Goal: Navigation & Orientation: Find specific page/section

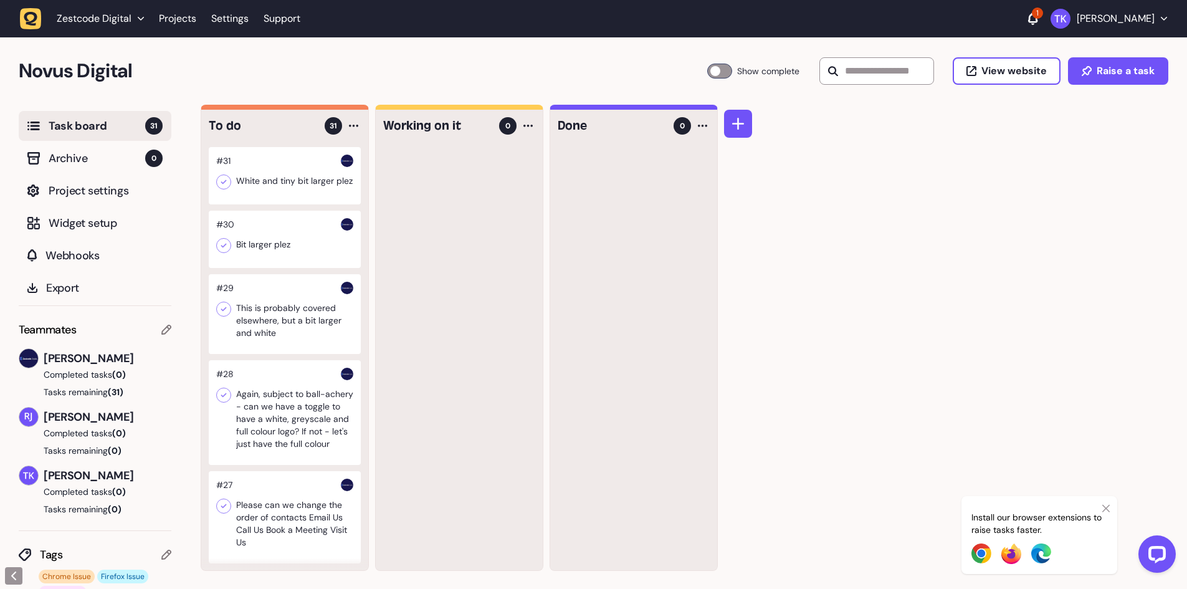
drag, startPoint x: 575, startPoint y: 53, endPoint x: 559, endPoint y: 56, distance: 15.9
click at [575, 53] on div "Novus Digital Task Board 31 Show complete View website Raise a task" at bounding box center [593, 70] width 1187 height 67
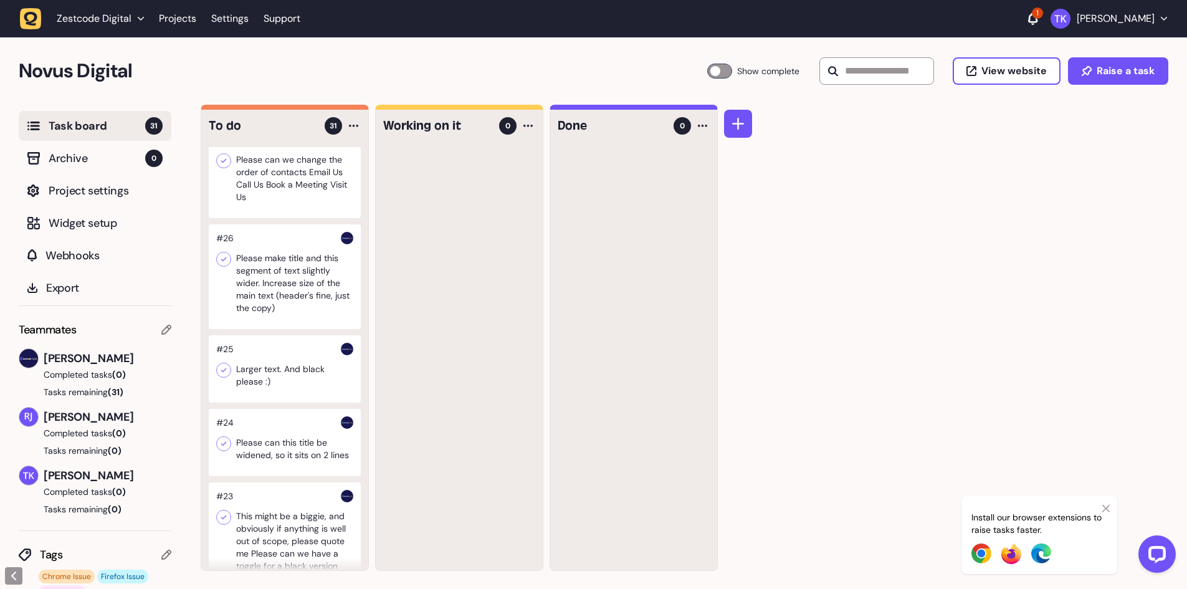
scroll to position [498, 0]
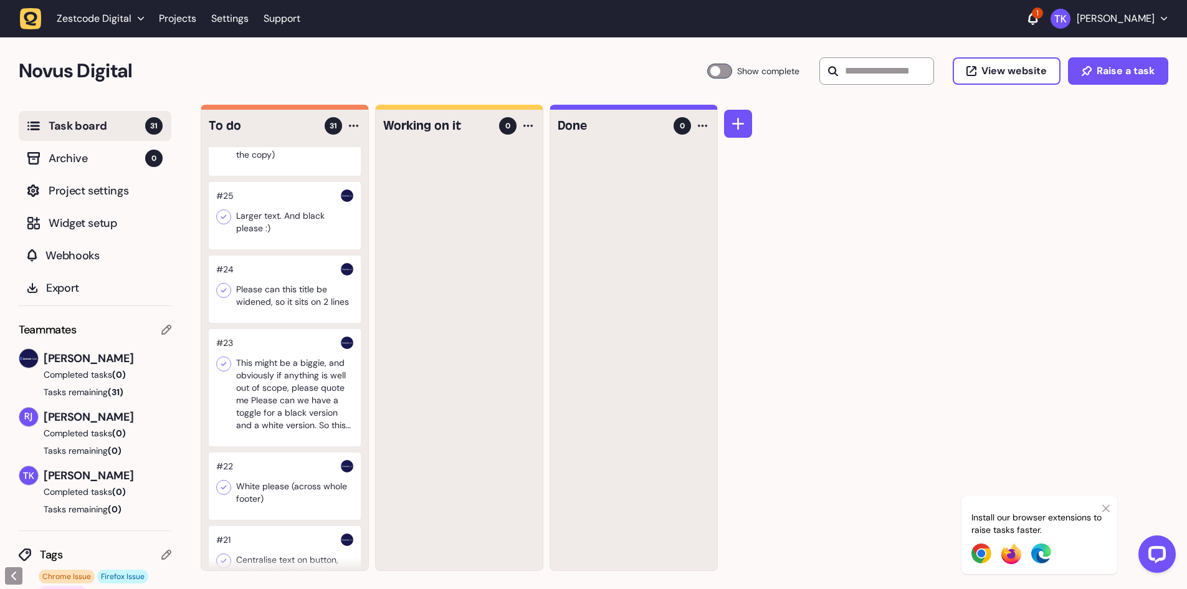
click at [297, 249] on div at bounding box center [285, 215] width 152 height 67
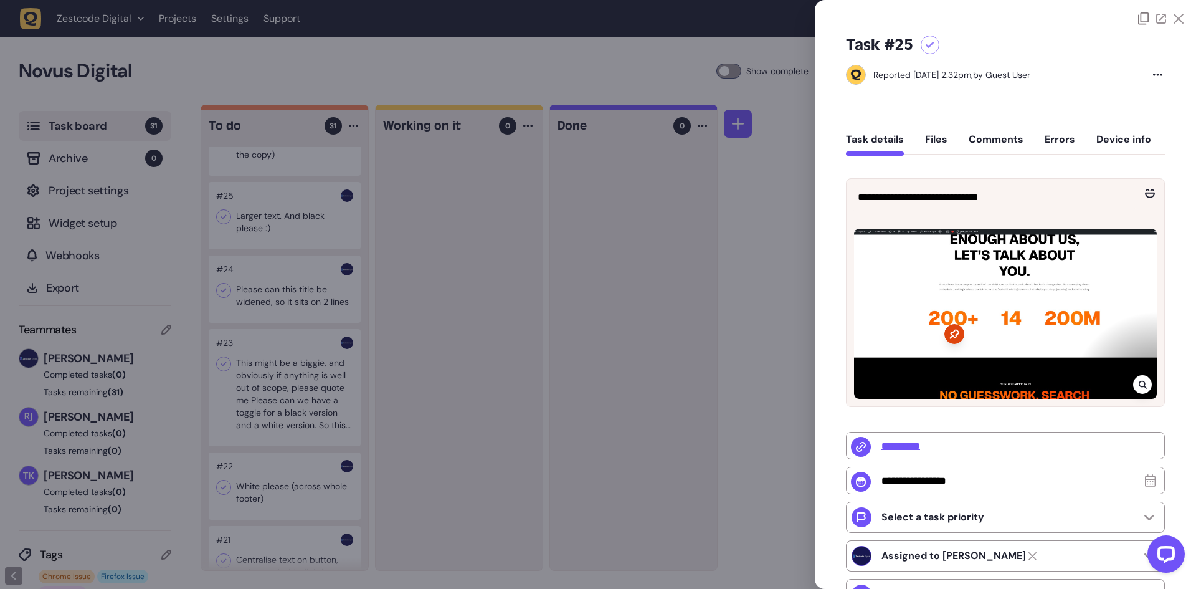
click at [298, 256] on div at bounding box center [598, 294] width 1196 height 589
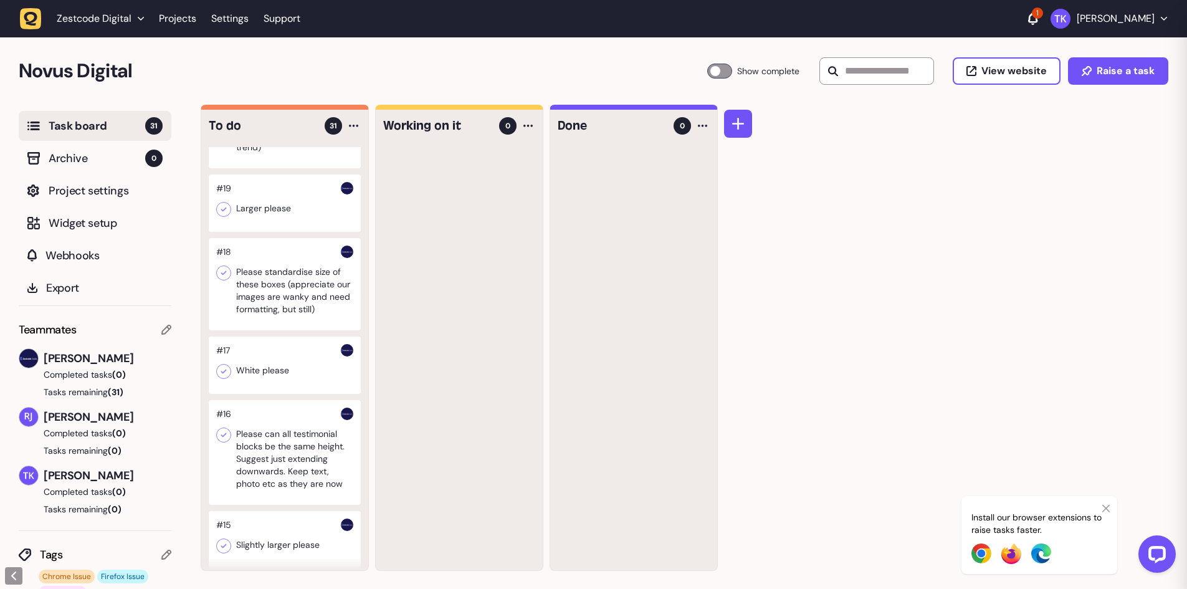
scroll to position [1294, 0]
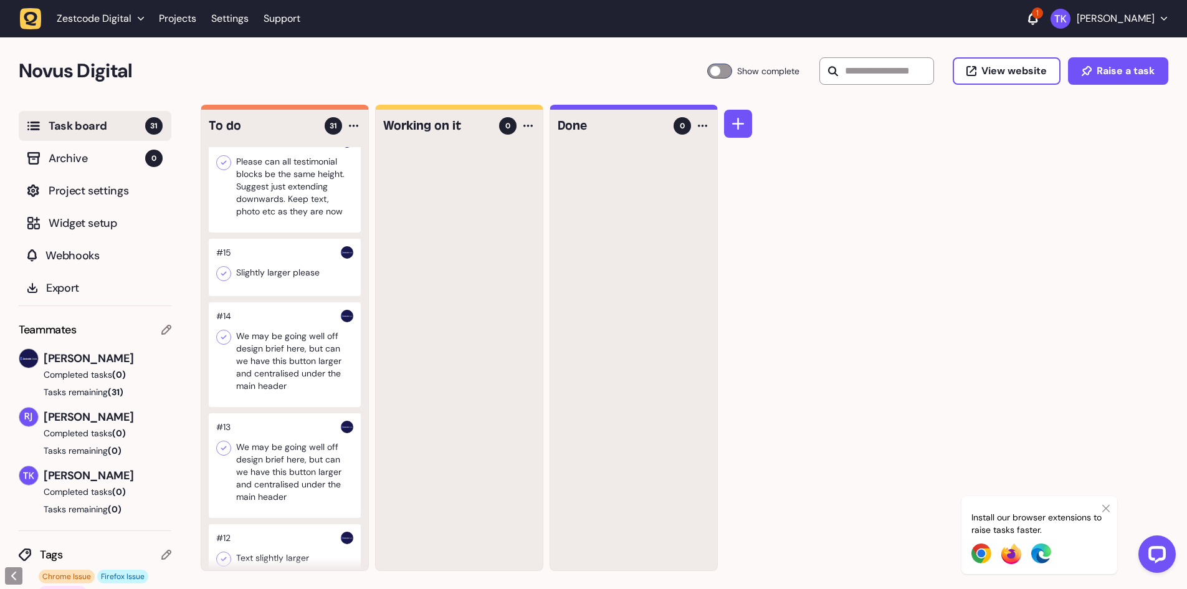
click at [288, 296] on div at bounding box center [285, 267] width 152 height 57
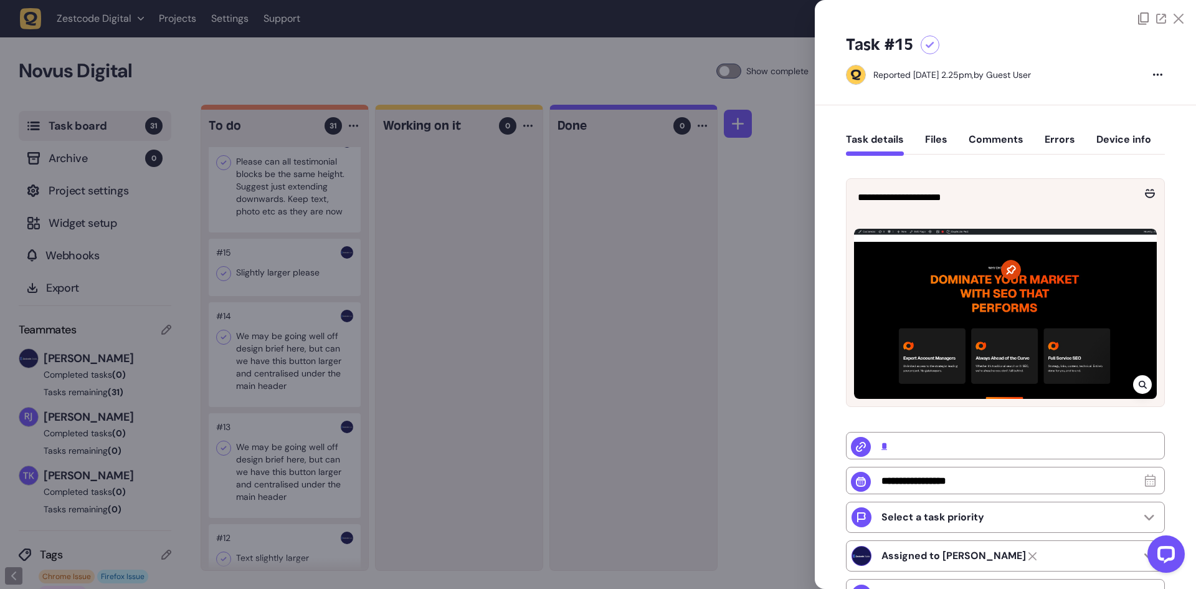
click at [286, 291] on div at bounding box center [598, 294] width 1196 height 589
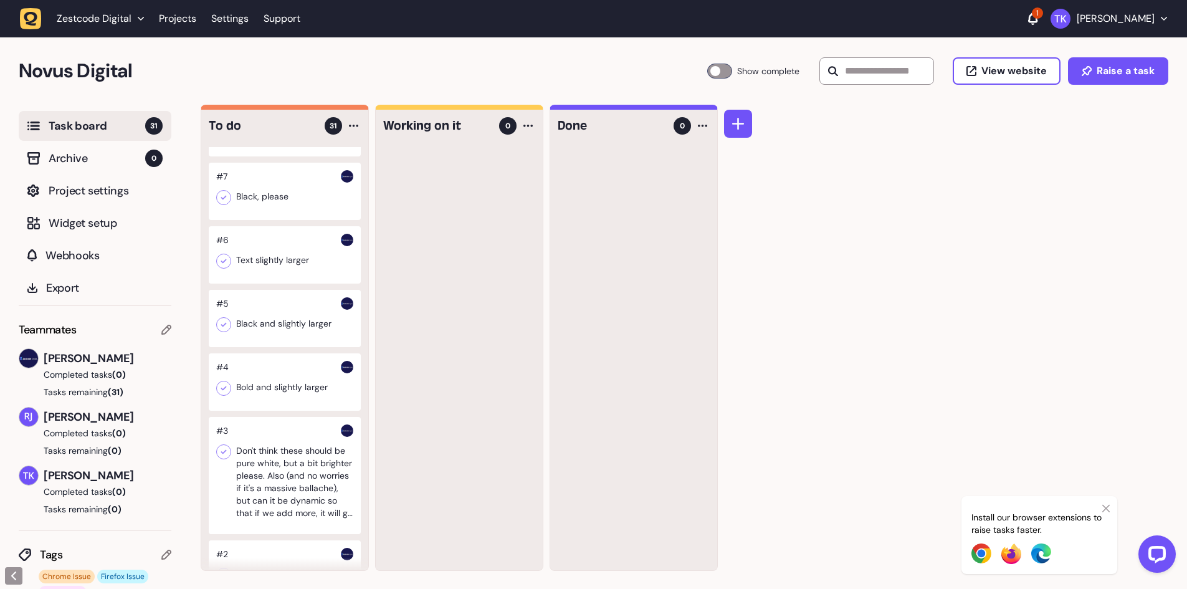
scroll to position [2166, 0]
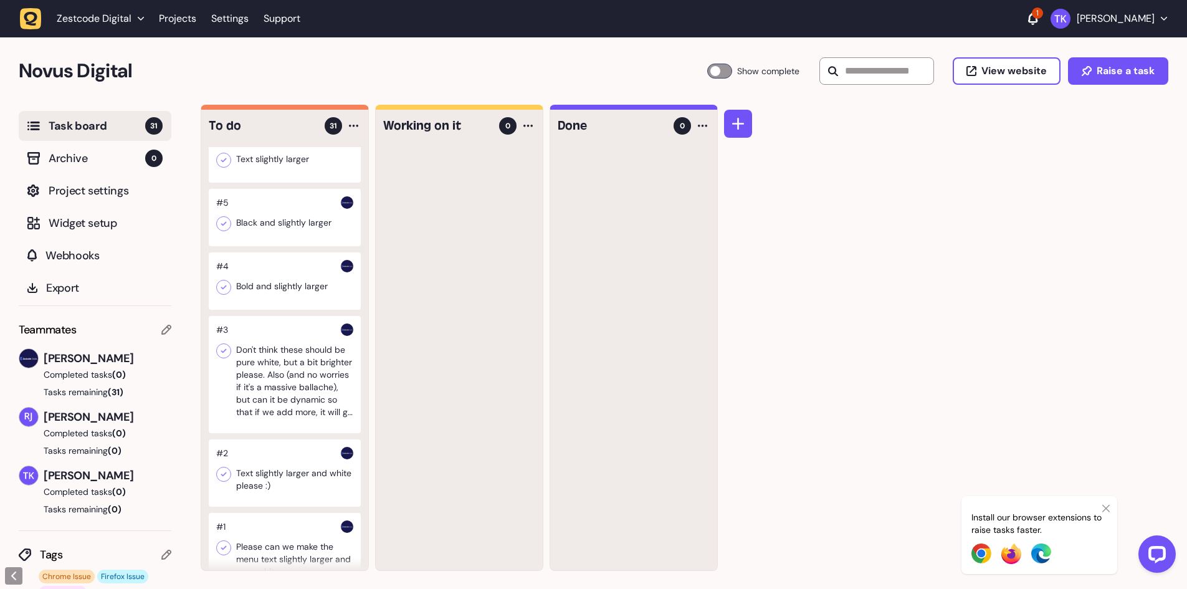
click at [283, 302] on div at bounding box center [285, 280] width 152 height 57
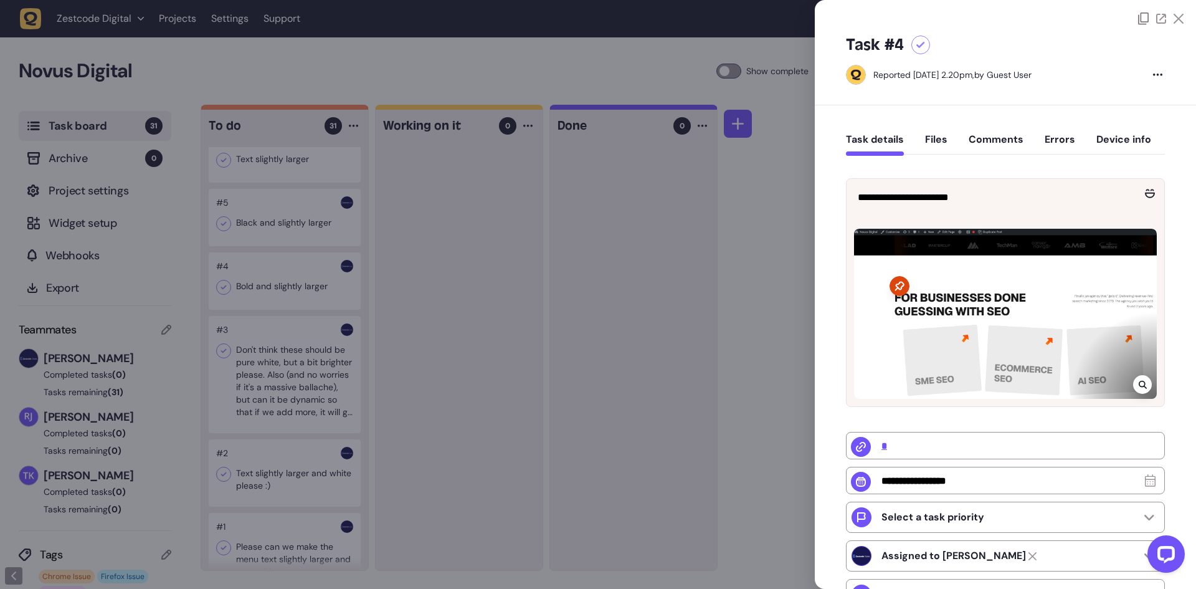
click at [281, 310] on div at bounding box center [598, 294] width 1196 height 589
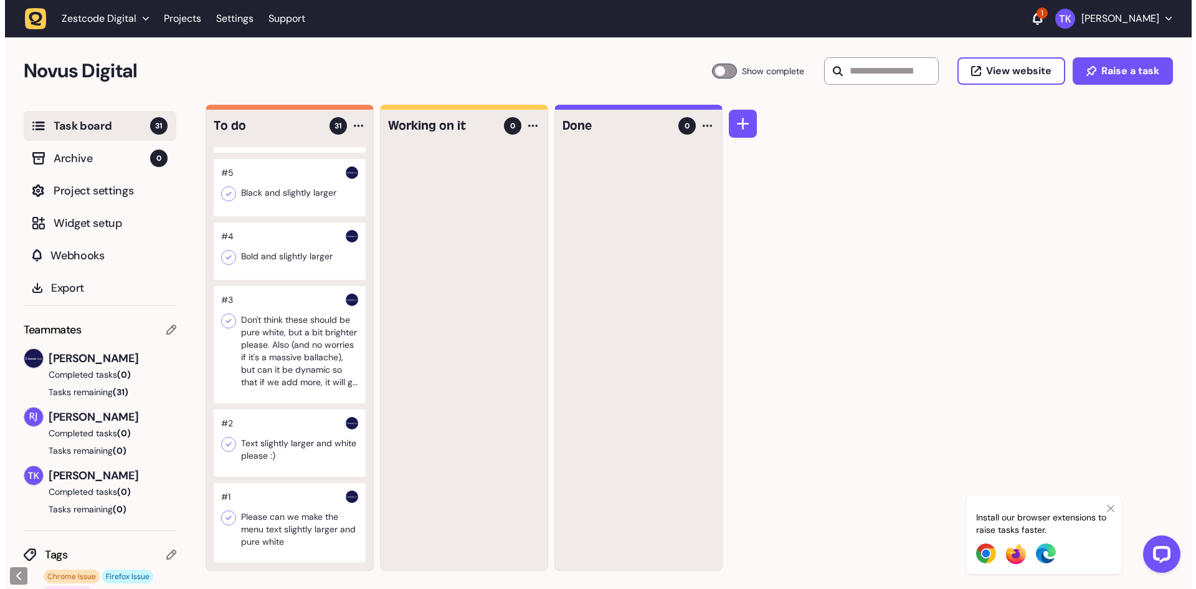
scroll to position [2156, 0]
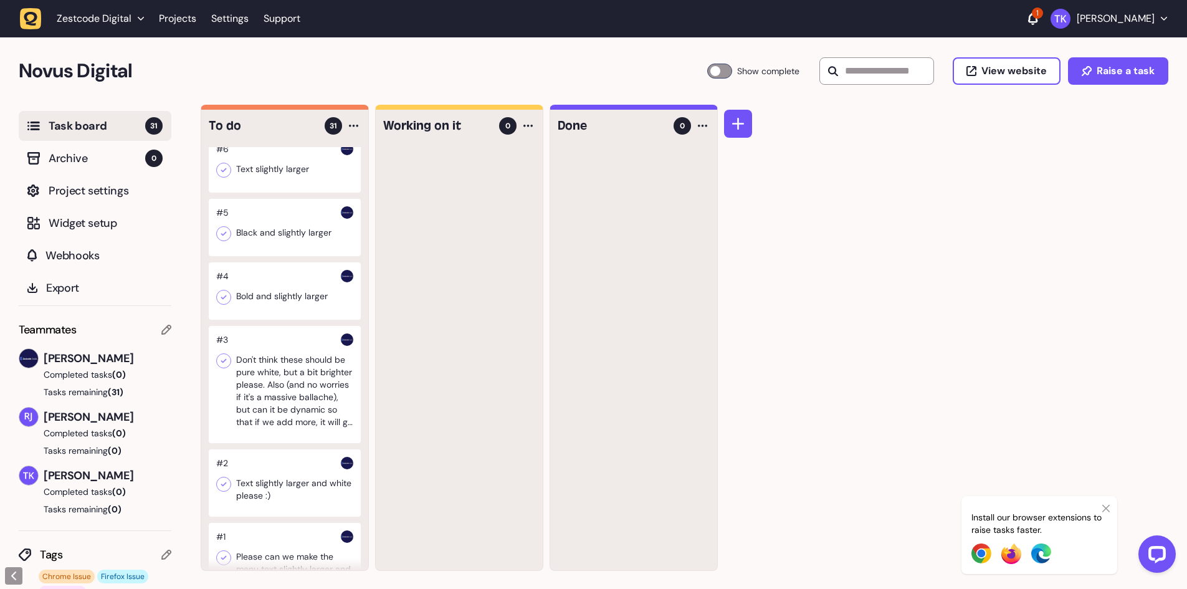
click at [285, 193] on div at bounding box center [285, 163] width 152 height 57
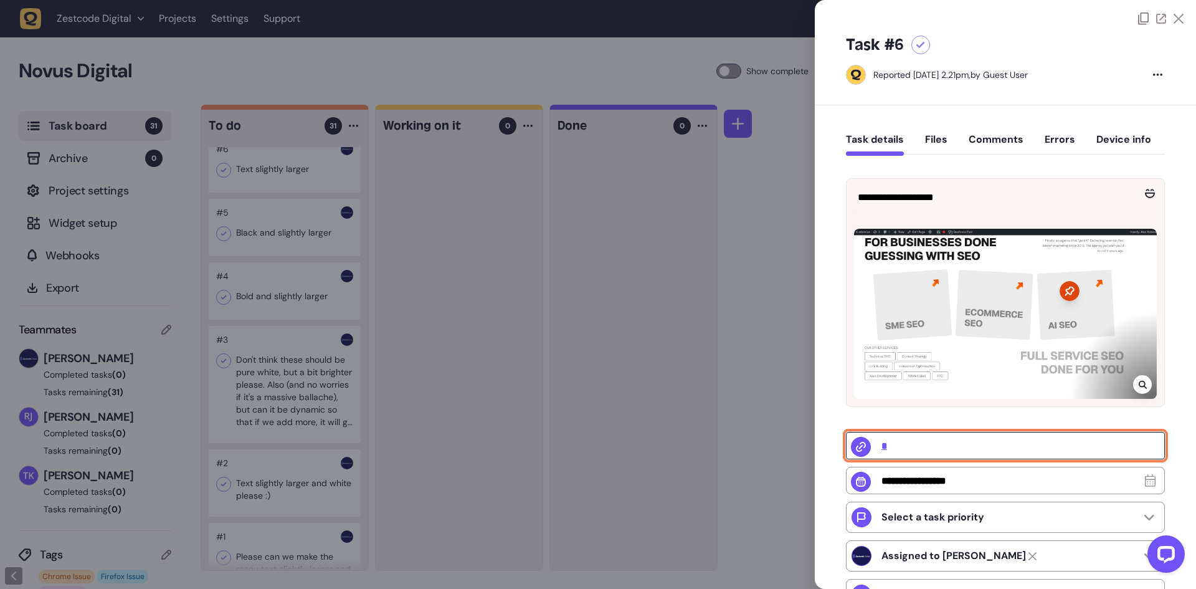
click at [882, 445] on input "*" at bounding box center [1005, 445] width 319 height 27
